Goal: Information Seeking & Learning: Learn about a topic

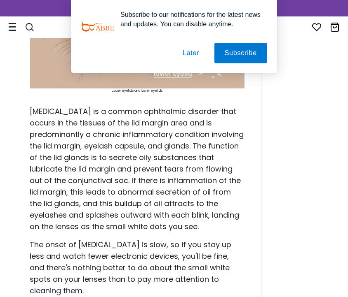
scroll to position [808, 0]
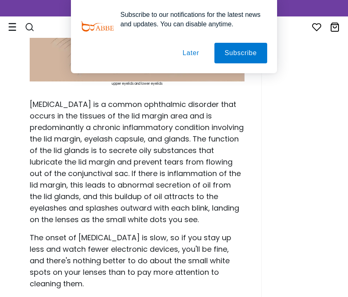
click at [197, 53] on button "Later" at bounding box center [190, 53] width 37 height 21
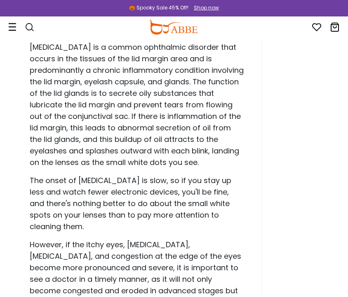
scroll to position [890, 0]
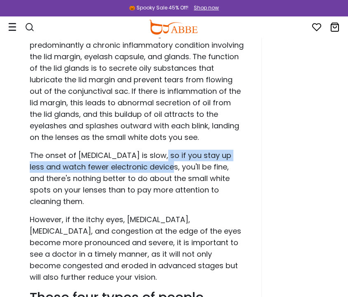
drag, startPoint x: 153, startPoint y: 155, endPoint x: 149, endPoint y: 164, distance: 10.1
click at [149, 164] on p "The onset of [MEDICAL_DATA] is slow, so if you stay up less and watch fewer ele…" at bounding box center [137, 179] width 215 height 58
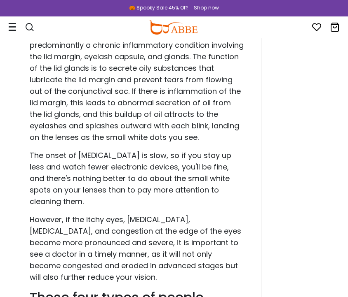
click at [98, 157] on p "The onset of [MEDICAL_DATA] is slow, so if you stay up less and watch fewer ele…" at bounding box center [137, 179] width 215 height 58
drag, startPoint x: 76, startPoint y: 154, endPoint x: 140, endPoint y: 154, distance: 64.7
click at [140, 154] on p "The onset of [MEDICAL_DATA] is slow, so if you stay up less and watch fewer ele…" at bounding box center [137, 179] width 215 height 58
drag, startPoint x: 106, startPoint y: 155, endPoint x: 90, endPoint y: 153, distance: 16.3
click at [85, 153] on p "The onset of [MEDICAL_DATA] is slow, so if you stay up less and watch fewer ele…" at bounding box center [137, 179] width 215 height 58
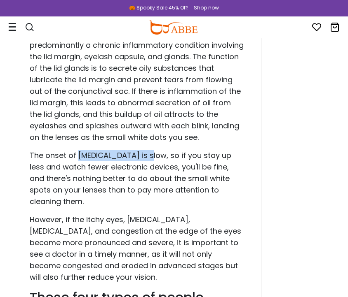
click at [92, 153] on p "The onset of [MEDICAL_DATA] is slow, so if you stay up less and watch fewer ele…" at bounding box center [137, 179] width 215 height 58
